Goal: Information Seeking & Learning: Check status

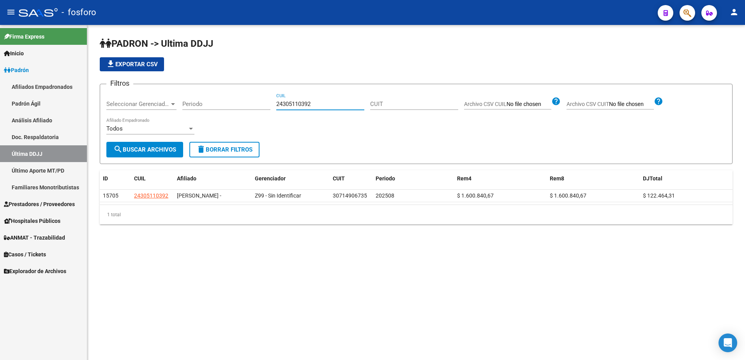
drag, startPoint x: 318, startPoint y: 101, endPoint x: 264, endPoint y: 103, distance: 54.3
click at [264, 103] on div "Filtros Seleccionar Gerenciador Seleccionar Gerenciador Periodo 24305110392 CUI…" at bounding box center [416, 115] width 620 height 51
paste input "0323787655"
drag, startPoint x: 319, startPoint y: 106, endPoint x: 262, endPoint y: 104, distance: 56.6
click at [260, 104] on div "Filtros Seleccionar Gerenciador Seleccionar Gerenciador Periodo 20323787655 CUI…" at bounding box center [416, 115] width 620 height 51
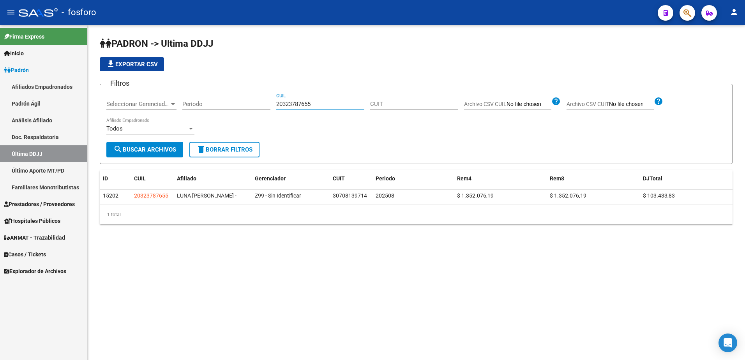
paste input "7235649050"
type input "27235649050"
click at [161, 148] on span "search Buscar Archivos" at bounding box center [144, 149] width 63 height 7
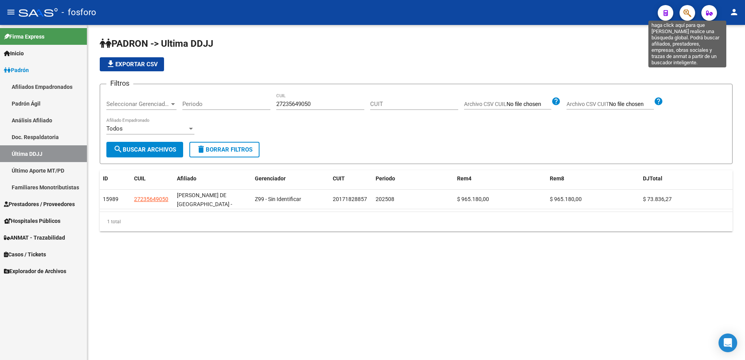
click at [687, 12] on icon "button" at bounding box center [688, 13] width 8 height 9
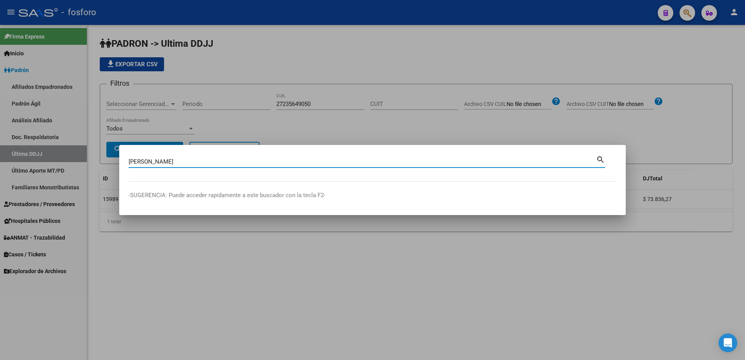
click at [607, 159] on mat-dialog-content "[PERSON_NAME] (apellido, dni, [PERSON_NAME], [PERSON_NAME], cuit, obra social) …" at bounding box center [372, 167] width 507 height 27
click at [598, 159] on mat-icon "search" at bounding box center [600, 158] width 9 height 9
type input "[PERSON_NAME]"
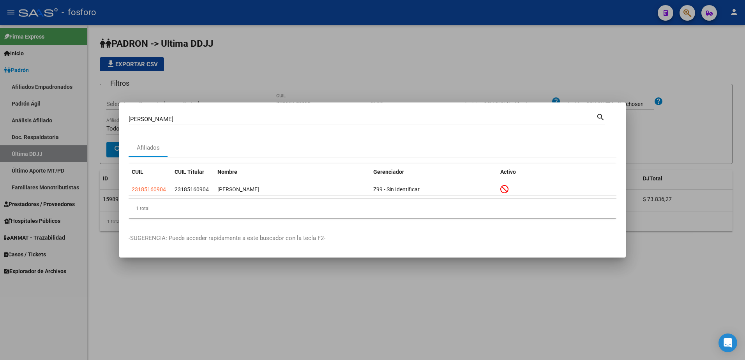
click at [612, 69] on div at bounding box center [372, 180] width 745 height 360
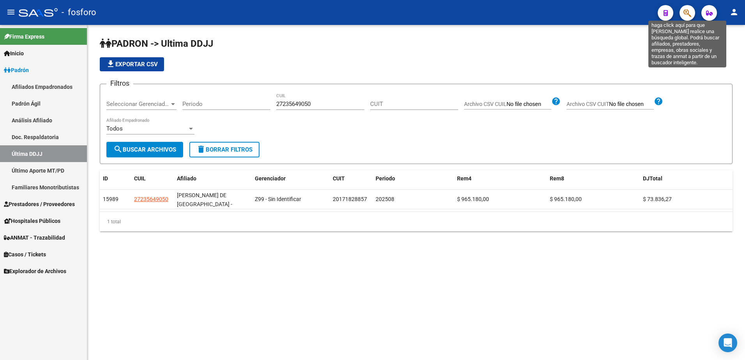
click at [685, 12] on icon "button" at bounding box center [688, 13] width 8 height 9
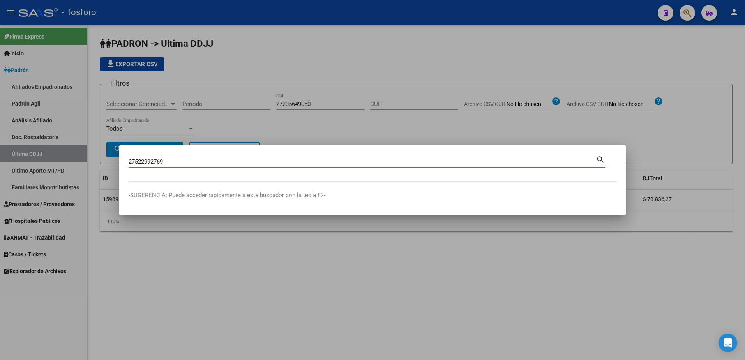
type input "27522992769"
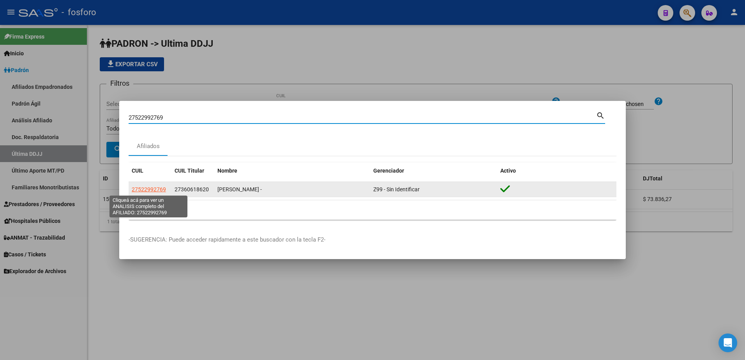
click at [161, 189] on span "27522992769" at bounding box center [149, 189] width 34 height 6
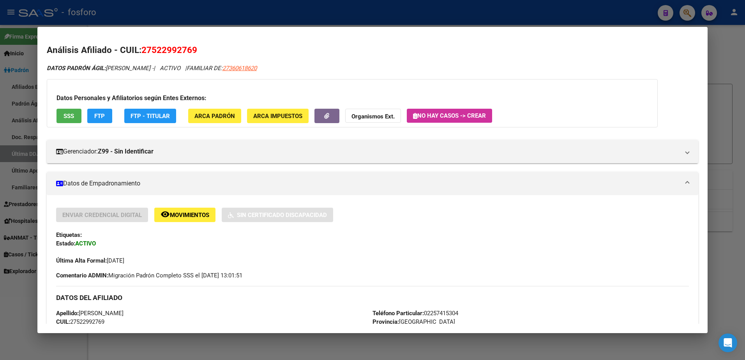
click at [736, 119] on div at bounding box center [372, 180] width 745 height 360
